Goal: Task Accomplishment & Management: Manage account settings

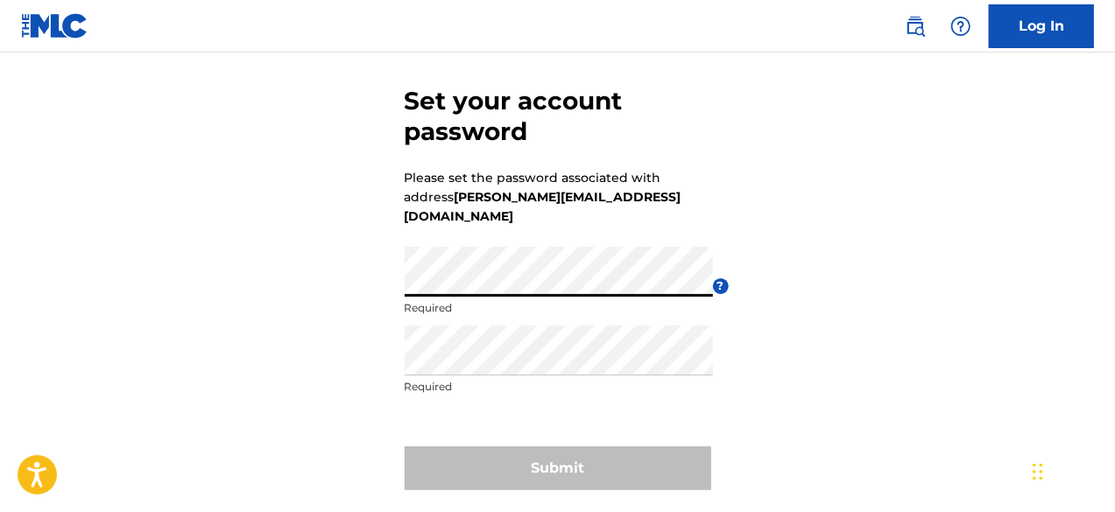
scroll to position [65, 0]
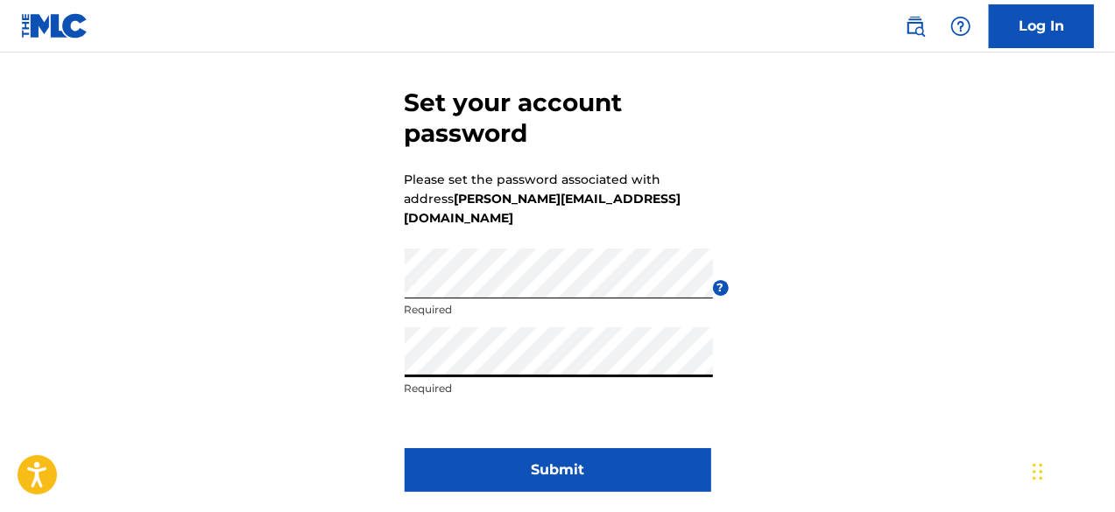
click at [510, 449] on button "Submit" at bounding box center [558, 470] width 306 height 44
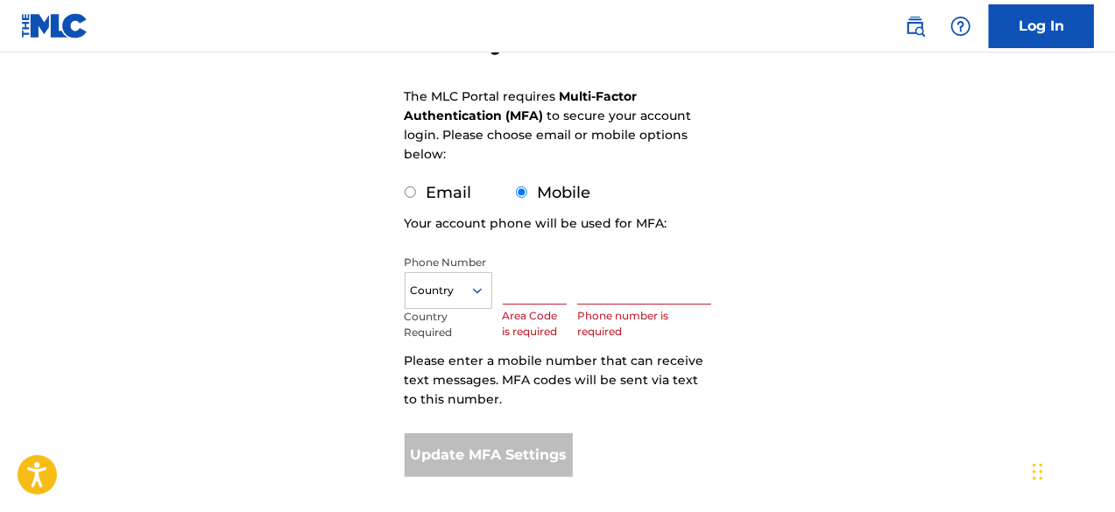
scroll to position [233, 0]
click at [413, 193] on input "Email" at bounding box center [410, 191] width 11 height 11
radio input "true"
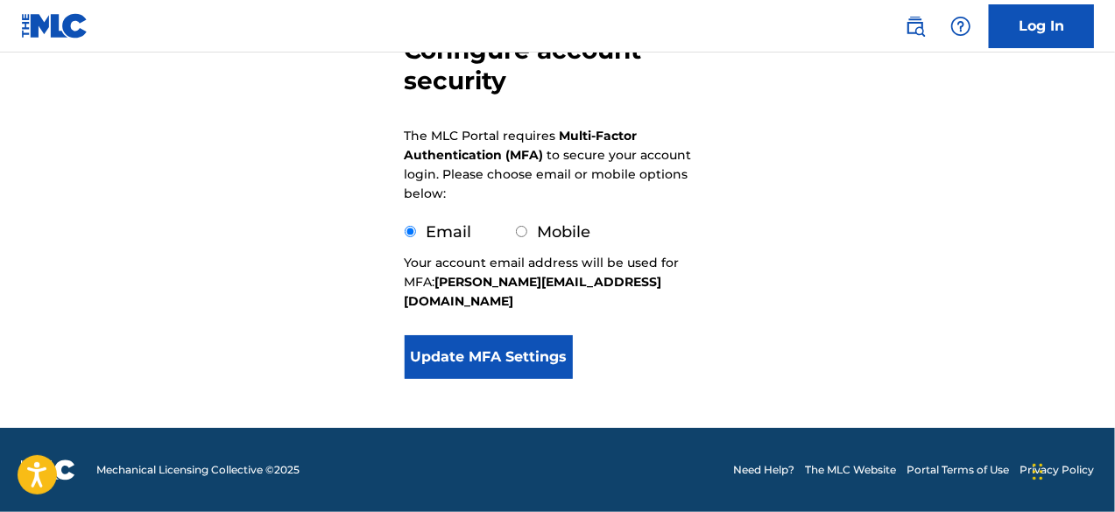
scroll to position [173, 0]
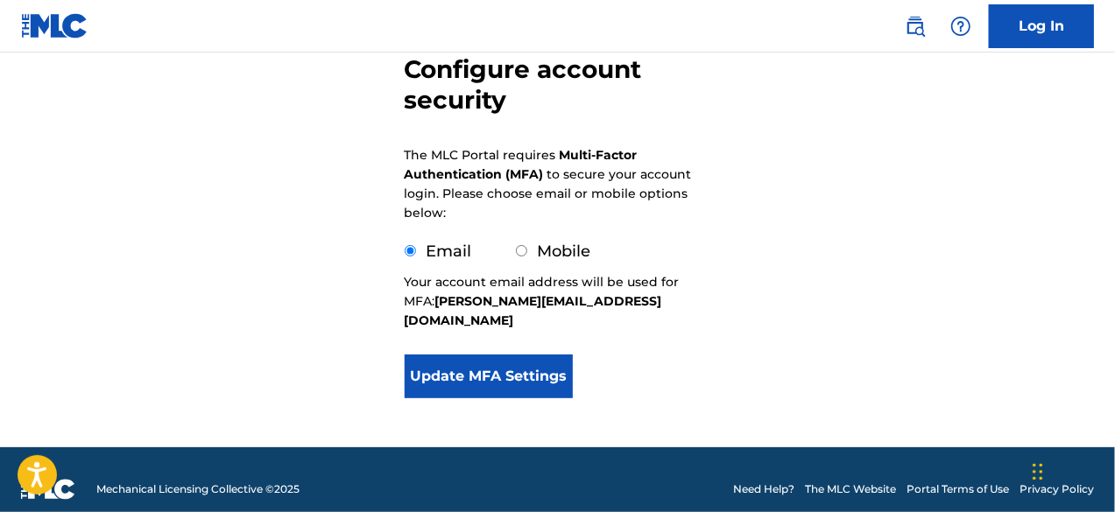
click at [503, 355] on button "Update MFA Settings" at bounding box center [489, 377] width 169 height 44
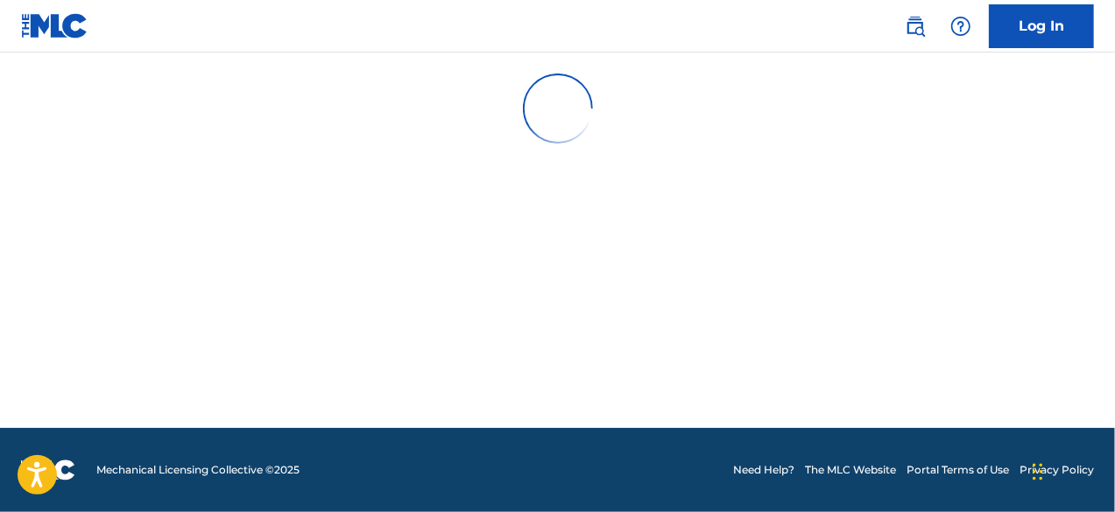
scroll to position [0, 0]
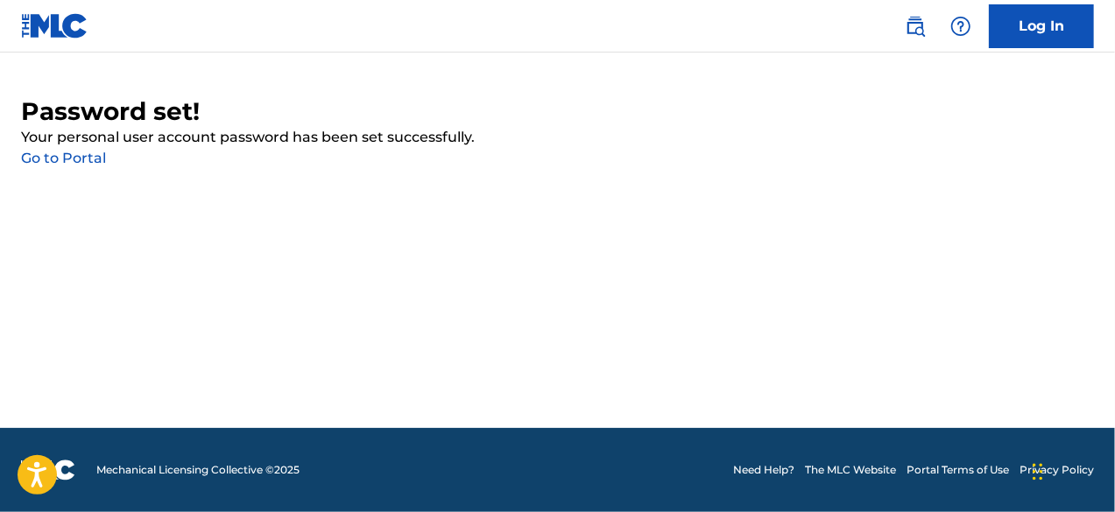
click at [83, 159] on link "Go to Portal" at bounding box center [63, 158] width 85 height 17
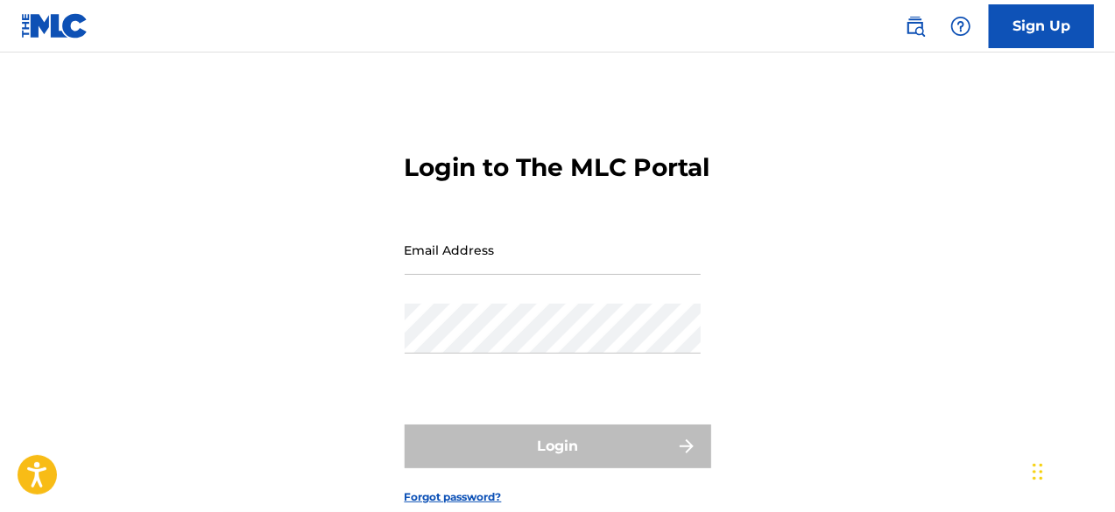
click at [470, 275] on input "Email Address" at bounding box center [553, 250] width 296 height 50
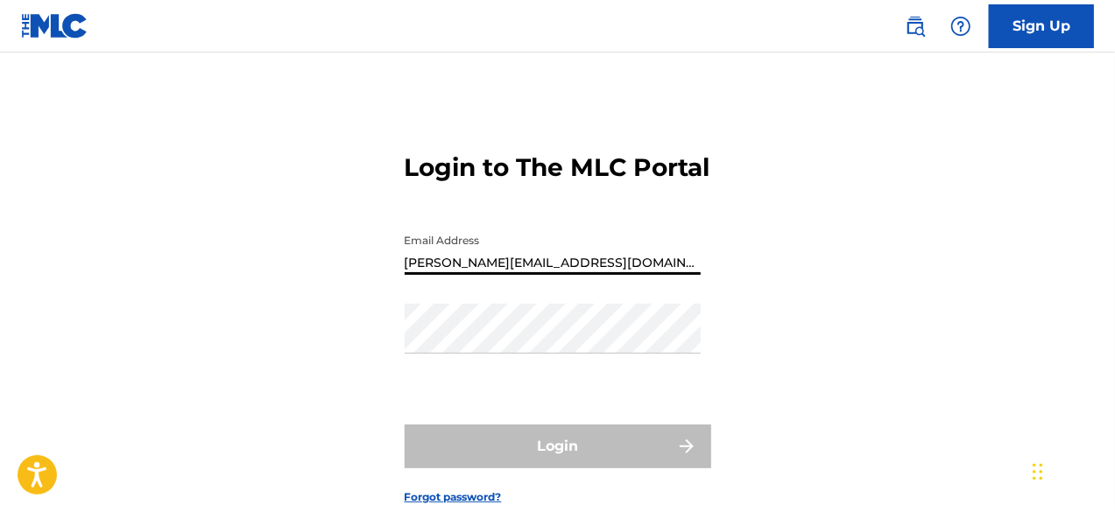
type input "[PERSON_NAME][EMAIL_ADDRESS][DOMAIN_NAME]"
click at [237, 255] on div "Login to The MLC Portal Email Address [PERSON_NAME][EMAIL_ADDRESS][DOMAIN_NAME]…" at bounding box center [557, 314] width 1115 height 437
click at [452, 275] on input "[PERSON_NAME][EMAIL_ADDRESS][DOMAIN_NAME]" at bounding box center [553, 250] width 296 height 50
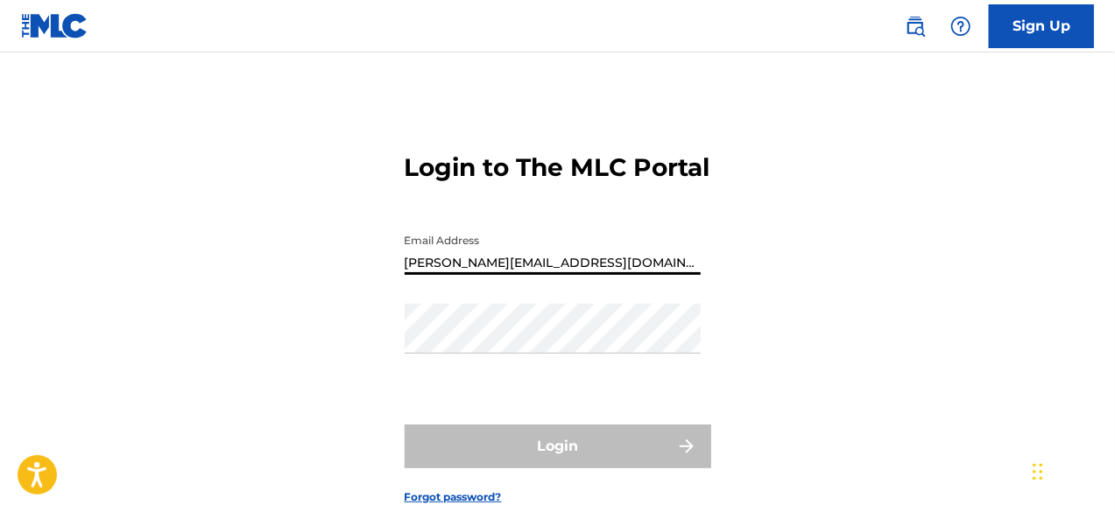
type input "[PERSON_NAME][EMAIL_ADDRESS][DOMAIN_NAME]"
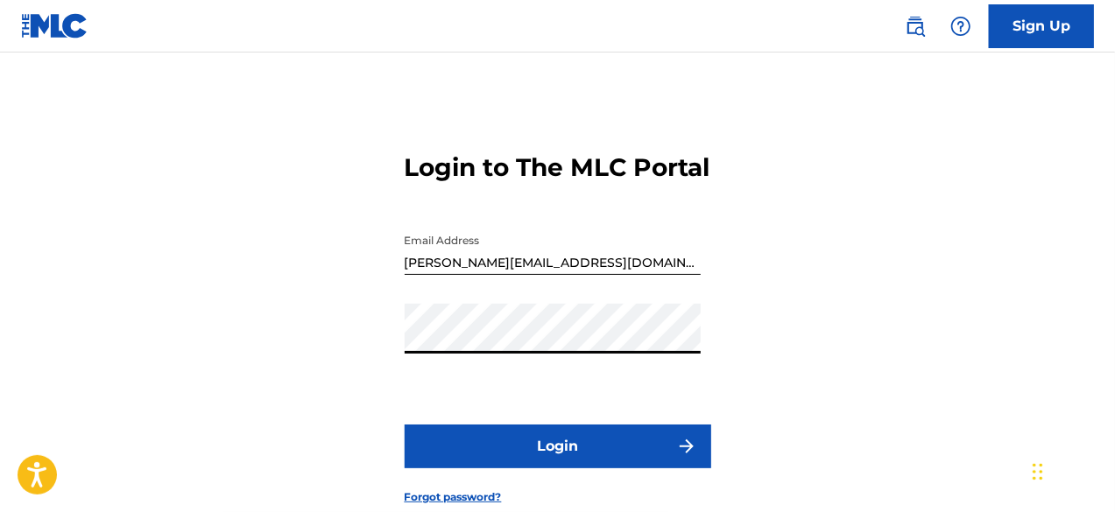
click at [461, 275] on input "[PERSON_NAME][EMAIL_ADDRESS][DOMAIN_NAME]" at bounding box center [553, 250] width 296 height 50
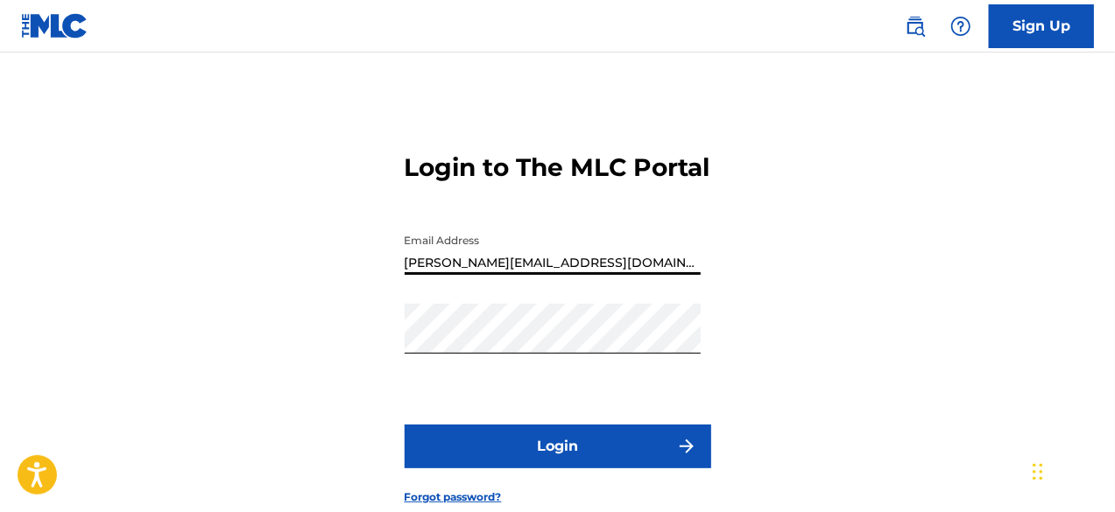
click at [461, 275] on input "[PERSON_NAME][EMAIL_ADDRESS][DOMAIN_NAME]" at bounding box center [553, 250] width 296 height 50
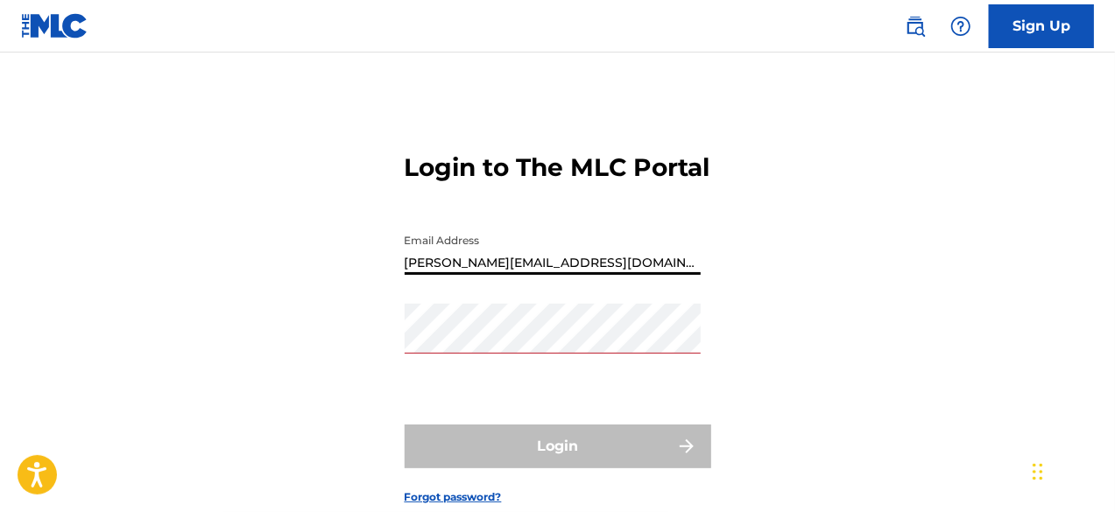
click at [553, 275] on input "[PERSON_NAME][EMAIL_ADDRESS][DOMAIN_NAME]" at bounding box center [553, 250] width 296 height 50
click at [629, 275] on input "[PERSON_NAME][EMAIL_ADDRESS][DOMAIN_NAME]" at bounding box center [553, 250] width 296 height 50
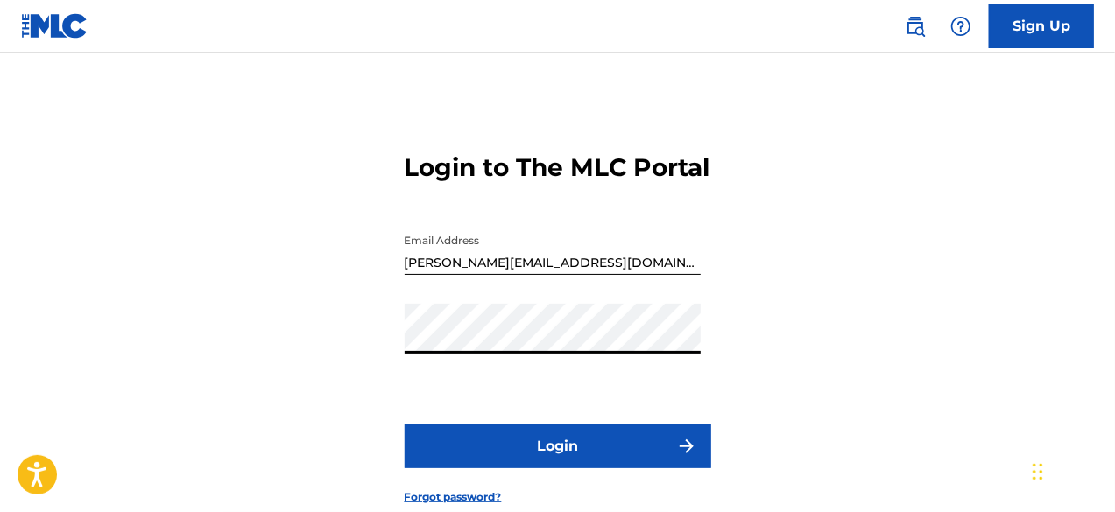
click at [635, 275] on input "[PERSON_NAME][EMAIL_ADDRESS][DOMAIN_NAME]" at bounding box center [553, 250] width 296 height 50
click at [584, 275] on input "[PERSON_NAME].gomezmartinez" at bounding box center [553, 250] width 296 height 50
click at [594, 275] on input "[PERSON_NAME].gomezmartinez@" at bounding box center [553, 250] width 296 height 50
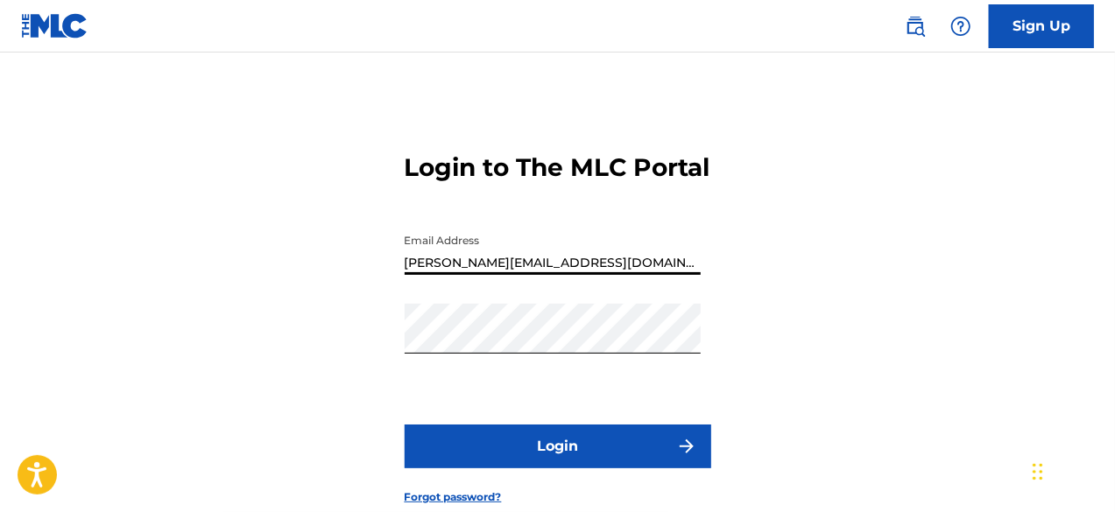
type input "[PERSON_NAME][EMAIL_ADDRESS][DOMAIN_NAME]"
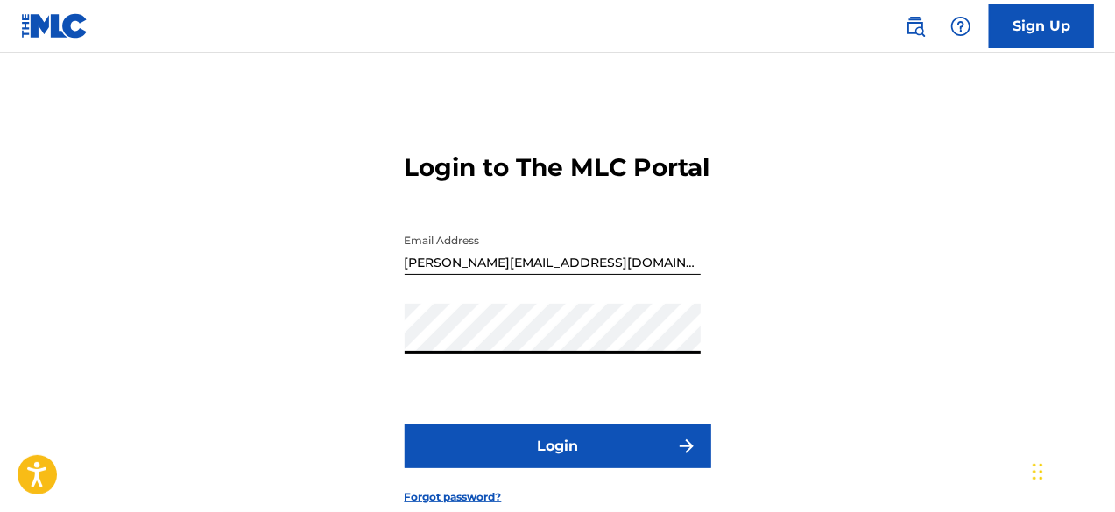
click at [534, 468] on button "Login" at bounding box center [558, 447] width 306 height 44
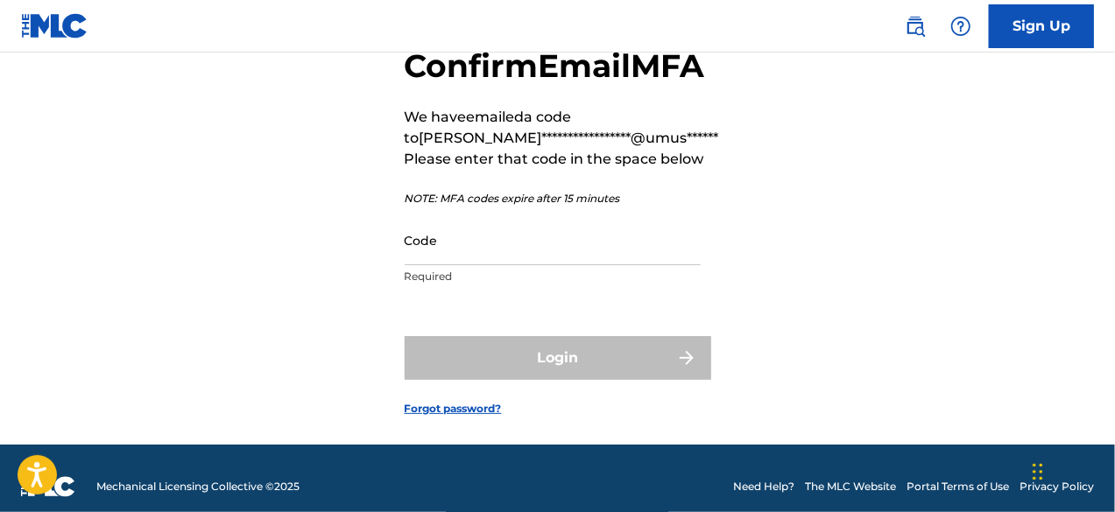
scroll to position [107, 0]
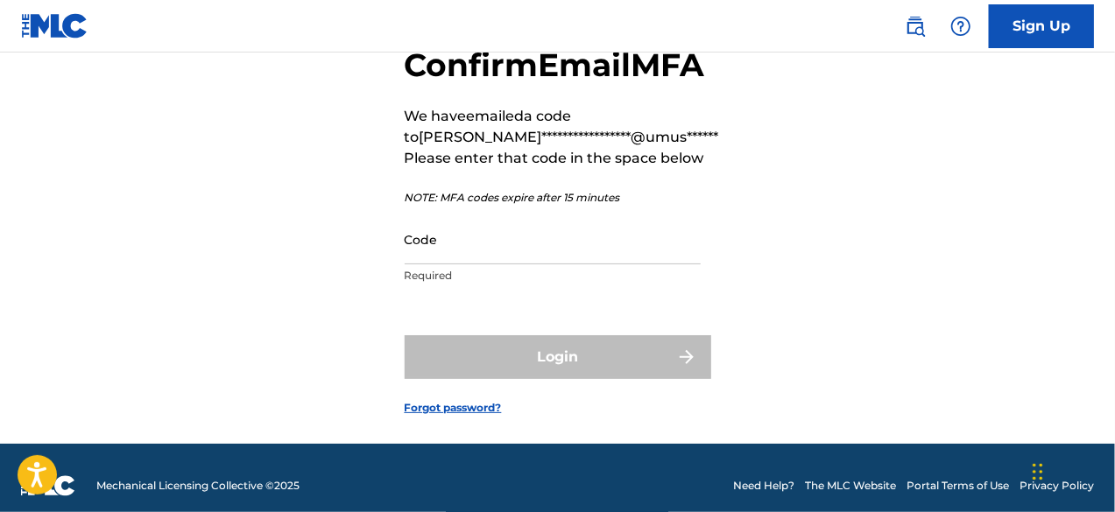
click at [440, 264] on input "Code" at bounding box center [553, 240] width 296 height 50
type input "550483"
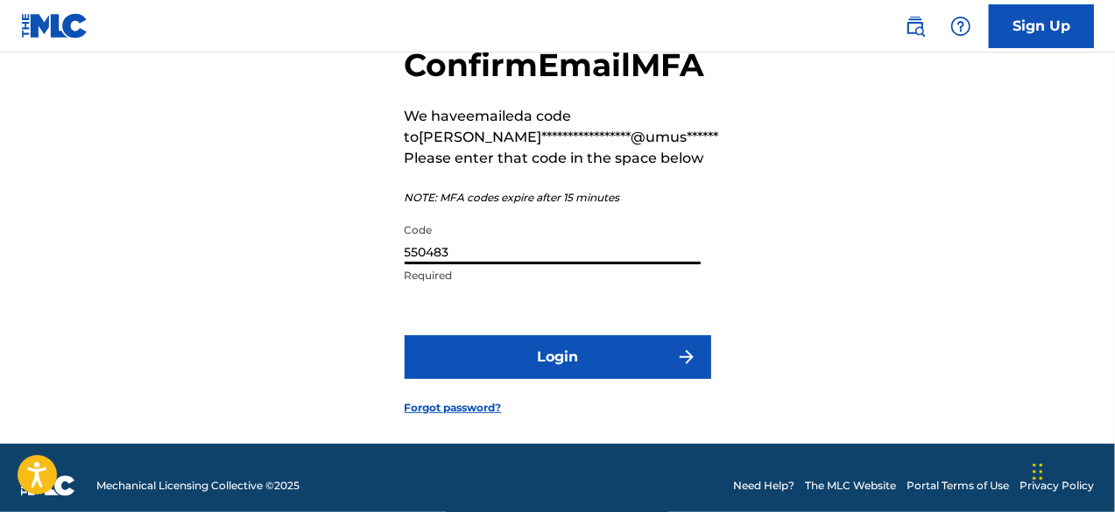
click at [454, 264] on input "550483" at bounding box center [553, 240] width 296 height 50
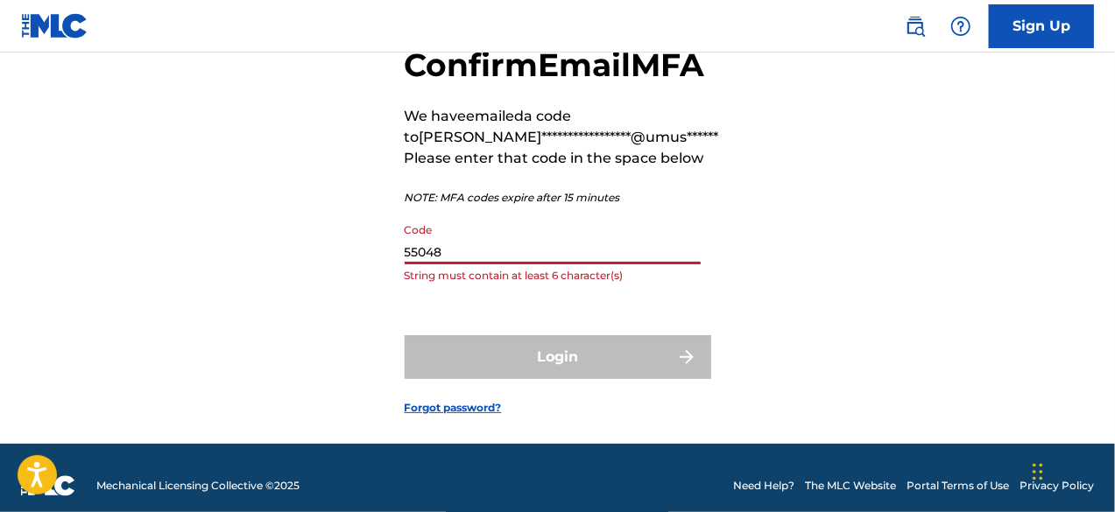
type input "550483"
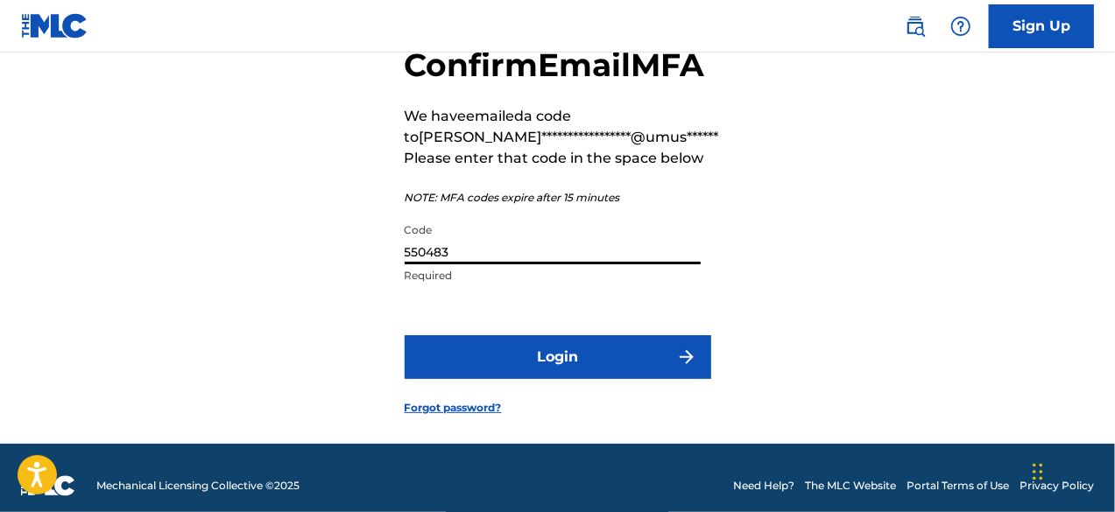
drag, startPoint x: 454, startPoint y: 292, endPoint x: 431, endPoint y: 293, distance: 22.8
click at [431, 264] on input "550483" at bounding box center [553, 240] width 296 height 50
type input "550483"
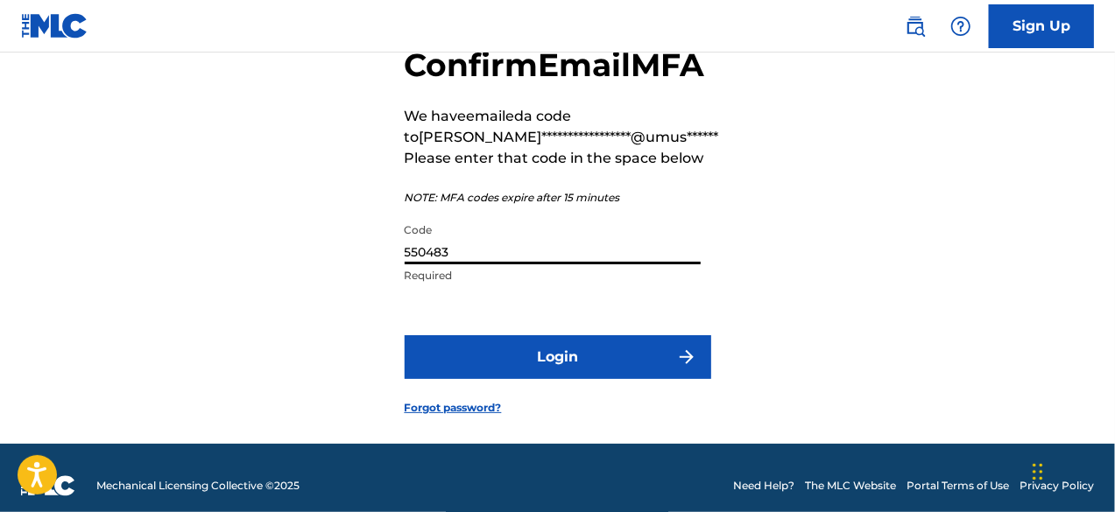
click at [457, 379] on button "Login" at bounding box center [558, 357] width 306 height 44
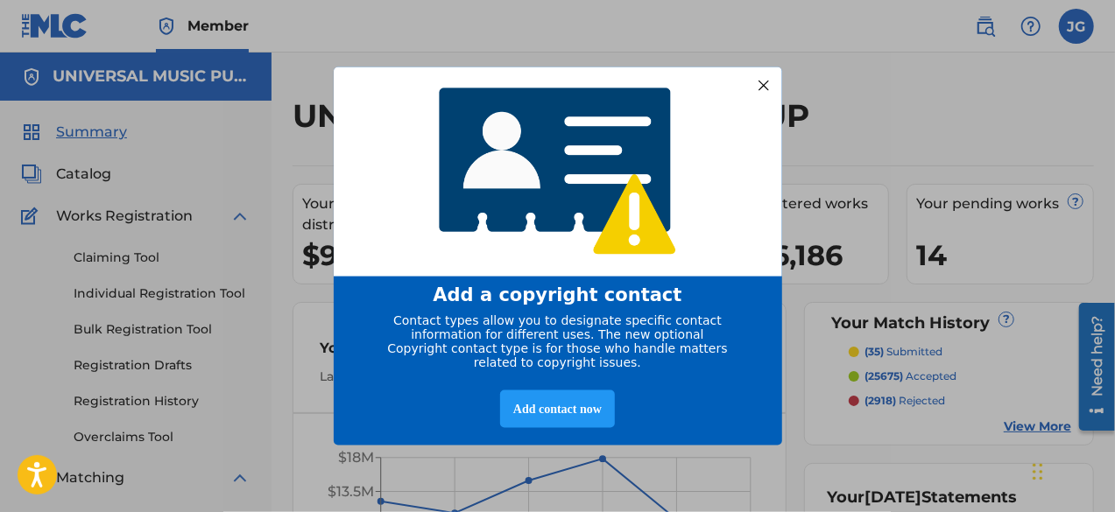
click at [794, 432] on div "Add a copyright contact Contact types allow you to designate specific contact i…" at bounding box center [557, 256] width 1115 height 512
click at [762, 87] on div at bounding box center [762, 85] width 23 height 23
